Goal: Communication & Community: Participate in discussion

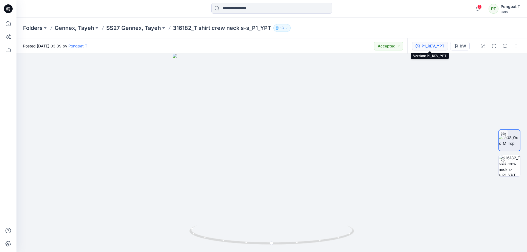
click at [434, 47] on div "P1_REV_YPT" at bounding box center [433, 46] width 23 height 6
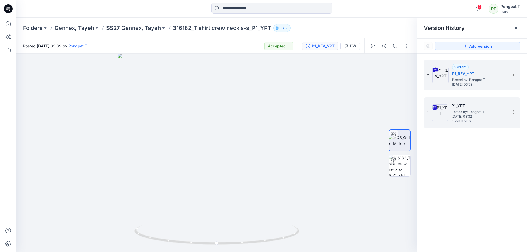
click at [471, 116] on span "[DATE] 03:32" at bounding box center [479, 117] width 55 height 4
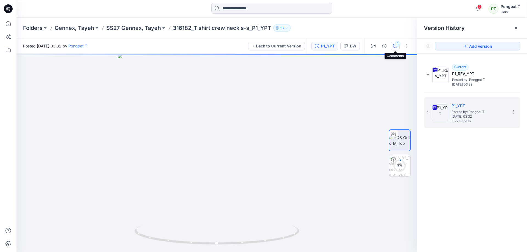
click at [395, 46] on icon "button" at bounding box center [395, 46] width 4 height 4
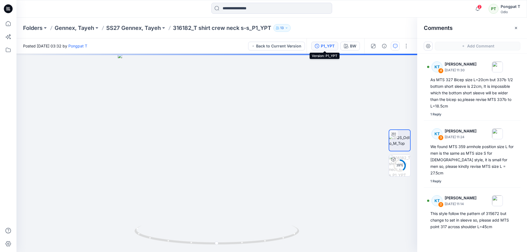
click at [324, 46] on div "P1_YPT" at bounding box center [328, 46] width 14 height 6
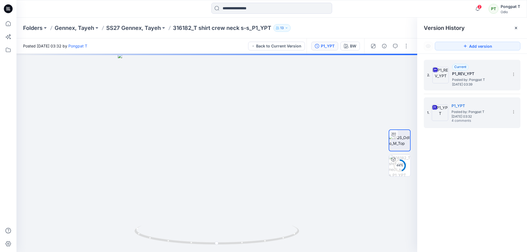
click at [481, 77] on span "Posted by: Pongpat T" at bounding box center [479, 79] width 55 height 5
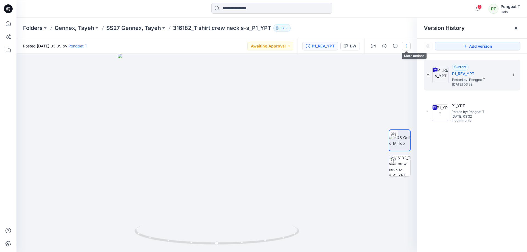
click at [407, 48] on button "button" at bounding box center [406, 46] width 9 height 9
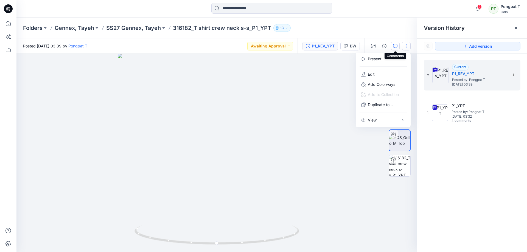
click at [394, 47] on icon "button" at bounding box center [395, 46] width 4 height 4
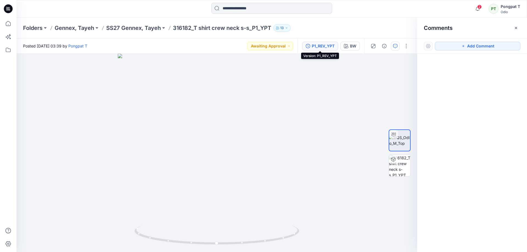
click at [322, 47] on div "P1_REV_YPT" at bounding box center [323, 46] width 23 height 6
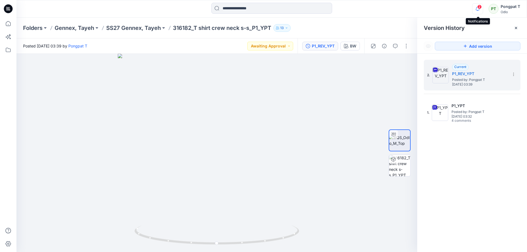
click at [481, 9] on icon "button" at bounding box center [478, 8] width 10 height 11
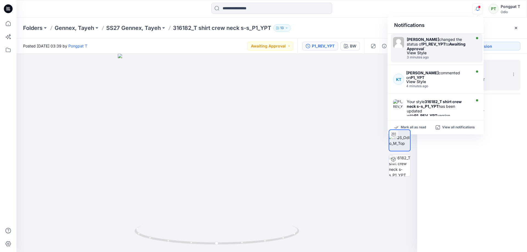
click at [450, 54] on div "View Style" at bounding box center [438, 53] width 63 height 4
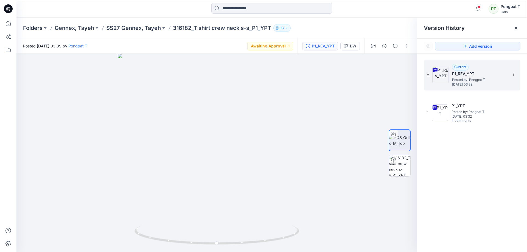
click at [488, 83] on span "[DATE] 03:39" at bounding box center [479, 85] width 55 height 4
click at [408, 47] on button "button" at bounding box center [406, 46] width 9 height 9
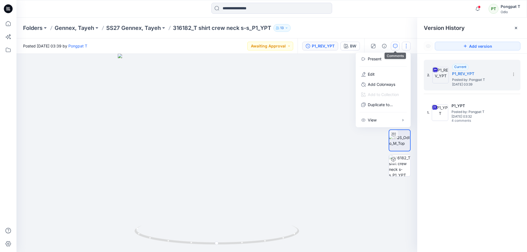
click at [395, 45] on icon "button" at bounding box center [395, 46] width 4 height 4
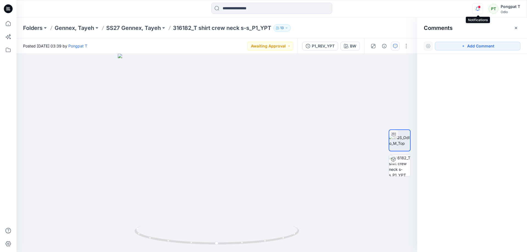
click at [480, 9] on icon "button" at bounding box center [478, 8] width 10 height 11
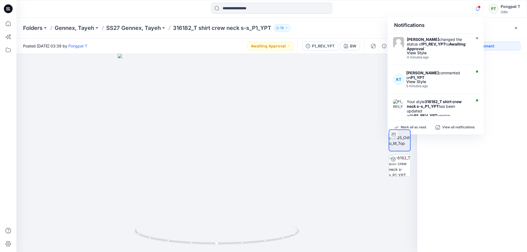
click at [341, 207] on div at bounding box center [216, 153] width 401 height 199
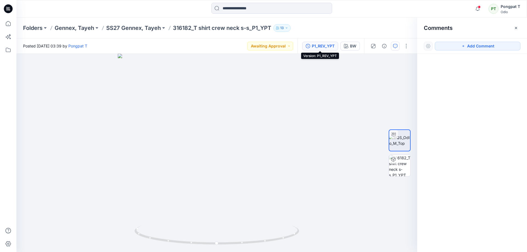
click at [316, 45] on div "P1_REV_YPT" at bounding box center [323, 46] width 23 height 6
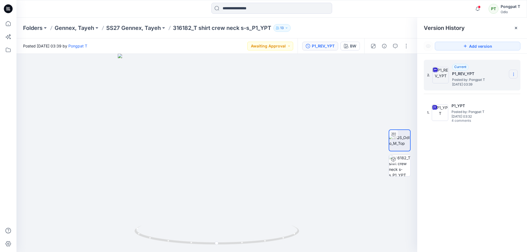
click at [515, 75] on icon at bounding box center [514, 74] width 4 height 4
click at [500, 216] on div "2. Current P1_REV_YPT Posted by: Pongpat T [DATE] 03:39 Download Source BW File…" at bounding box center [472, 157] width 110 height 207
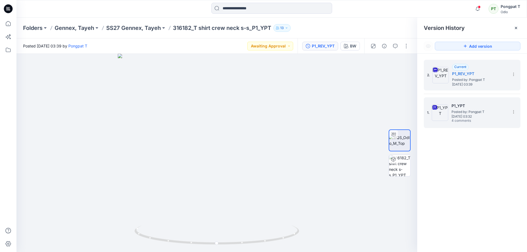
click at [480, 110] on span "Posted by: Pongpat T" at bounding box center [479, 111] width 55 height 5
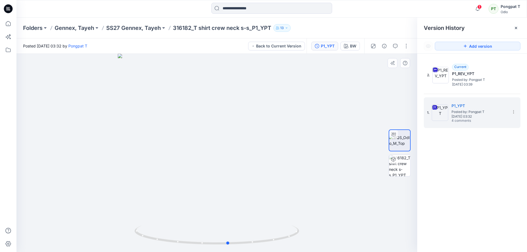
drag, startPoint x: 270, startPoint y: 233, endPoint x: 283, endPoint y: 213, distance: 23.9
click at [283, 213] on div at bounding box center [216, 153] width 401 height 199
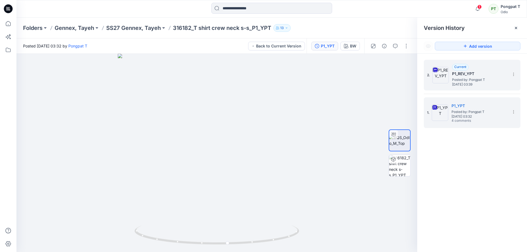
click at [475, 77] on span "Posted by: Pongpat T" at bounding box center [479, 79] width 55 height 5
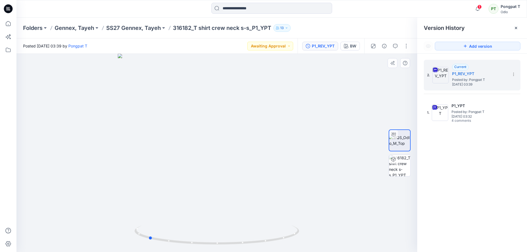
drag, startPoint x: 287, startPoint y: 240, endPoint x: 219, endPoint y: 247, distance: 69.0
click at [219, 247] on div at bounding box center [216, 153] width 401 height 199
drag, startPoint x: 239, startPoint y: 208, endPoint x: 239, endPoint y: 225, distance: 17.0
click at [239, 225] on div at bounding box center [216, 153] width 401 height 199
drag, startPoint x: 242, startPoint y: 165, endPoint x: 249, endPoint y: 76, distance: 89.6
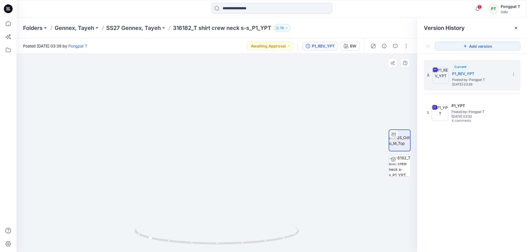
click at [249, 79] on img at bounding box center [209, 152] width 577 height 201
drag, startPoint x: 268, startPoint y: 243, endPoint x: 176, endPoint y: 244, distance: 92.3
click at [176, 244] on icon at bounding box center [218, 236] width 166 height 21
click at [477, 9] on icon "button" at bounding box center [478, 8] width 10 height 11
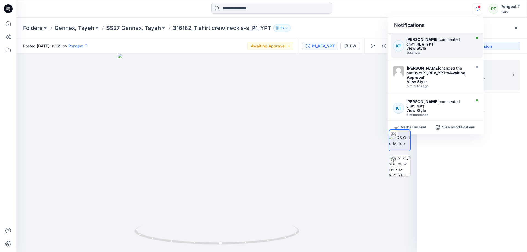
click at [427, 50] on div "[PERSON_NAME] commented on P1_REV_YPT View Style Just now" at bounding box center [440, 46] width 66 height 18
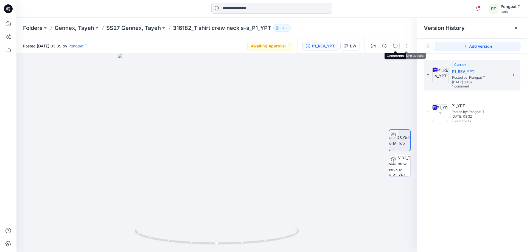
click at [396, 47] on icon "button" at bounding box center [395, 46] width 4 height 4
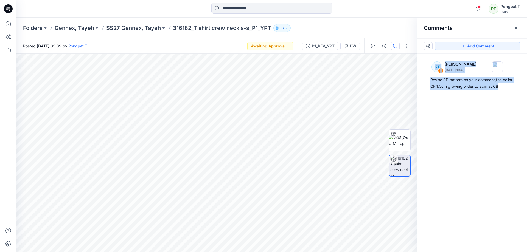
drag, startPoint x: 506, startPoint y: 87, endPoint x: 424, endPoint y: 80, distance: 82.1
click at [424, 80] on div "KT 1 [PERSON_NAME] [DATE] 11:48 Revise 3D pattern as your comment,the collar CF…" at bounding box center [472, 143] width 110 height 178
click at [467, 90] on div "KT 1 [PERSON_NAME] [DATE] 11:48 Revise 3D pattern as your comment,the collar CF…" at bounding box center [472, 74] width 97 height 35
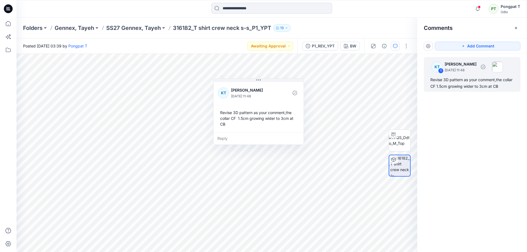
click at [507, 87] on div "Revise 3D pattern as your comment,the collar CF 1.5cm growing wider to 3cm at CB" at bounding box center [472, 83] width 83 height 13
drag, startPoint x: 490, startPoint y: 90, endPoint x: 431, endPoint y: 80, distance: 59.3
click at [431, 80] on div "Revise 3D pattern as your comment,the collar CF 1.5cm growing wider to 3cm at CB" at bounding box center [472, 83] width 83 height 13
copy div "Revise 3D pattern as your comment,the collar CF 1.5cm growing wider to 3cm at CB"
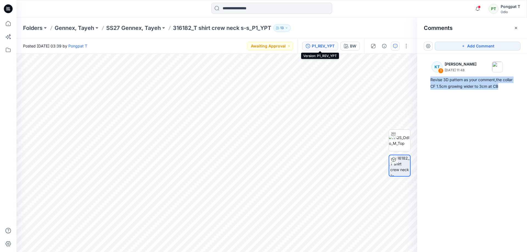
click at [332, 49] on button "P1_REV_YPT" at bounding box center [320, 46] width 36 height 9
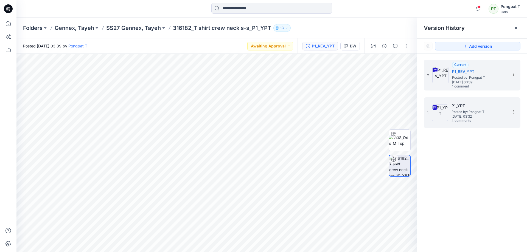
click at [470, 111] on span "Posted by: Pongpat T" at bounding box center [479, 111] width 55 height 5
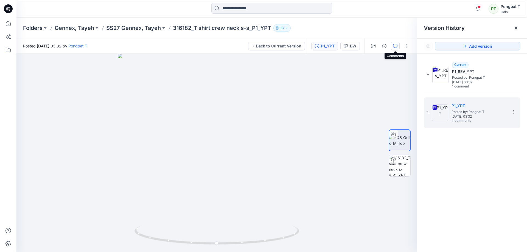
click at [397, 47] on icon "button" at bounding box center [395, 46] width 4 height 4
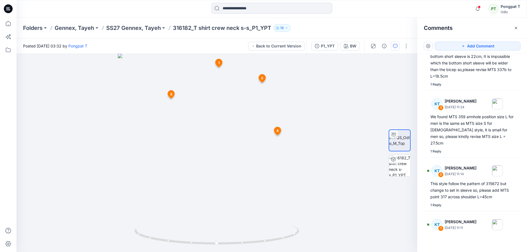
scroll to position [63, 0]
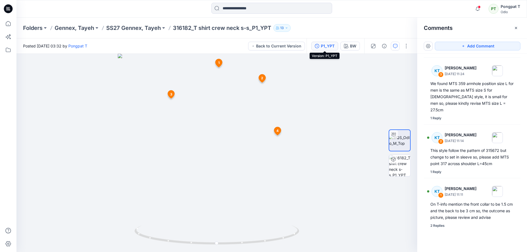
click at [324, 50] on button "P1_YPT" at bounding box center [324, 46] width 27 height 9
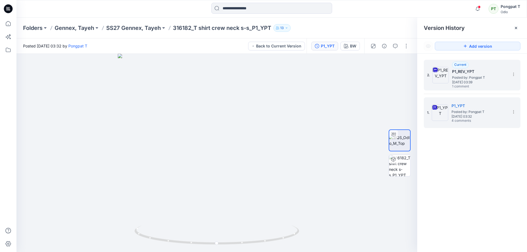
click at [482, 81] on span "[DATE] 03:39" at bounding box center [479, 82] width 55 height 4
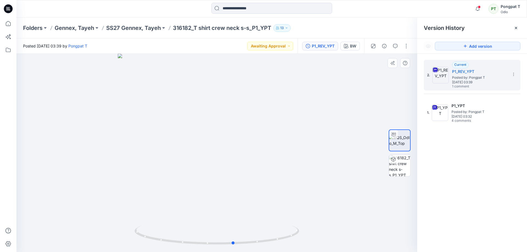
drag, startPoint x: 293, startPoint y: 222, endPoint x: 310, endPoint y: 198, distance: 29.1
click at [310, 198] on div at bounding box center [216, 153] width 401 height 199
click at [396, 46] on icon "button" at bounding box center [395, 46] width 4 height 4
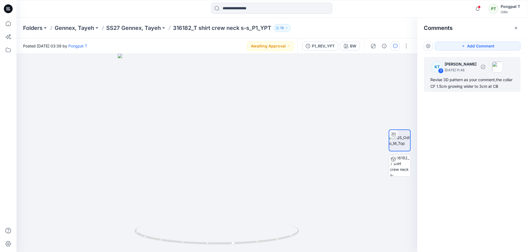
click at [479, 88] on div "Revise 3D pattern as your comment,the collar CF 1.5cm growing wider to 3cm at CB" at bounding box center [472, 83] width 83 height 13
